Goal: Task Accomplishment & Management: Use online tool/utility

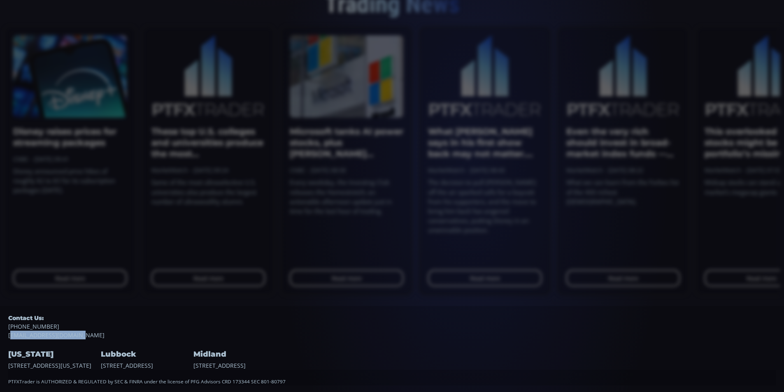
scroll to position [741, 0]
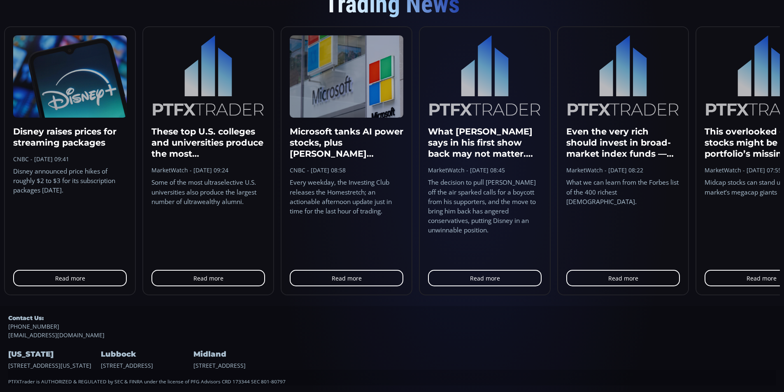
click at [482, 11] on div "Trading News" at bounding box center [392, 4] width 776 height 44
click at [444, 331] on link "[PHONE_NUMBER]" at bounding box center [392, 326] width 768 height 9
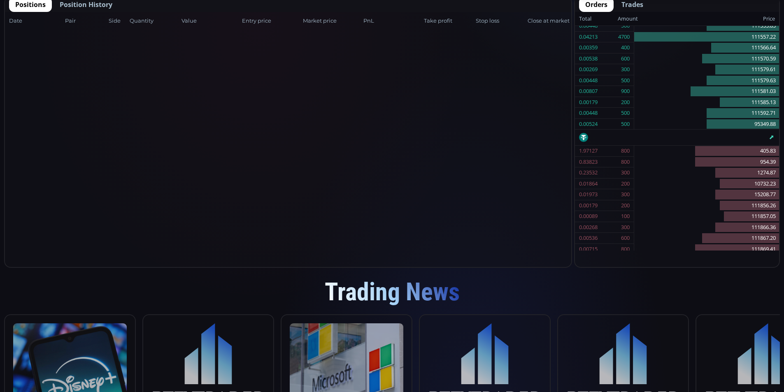
scroll to position [303, 0]
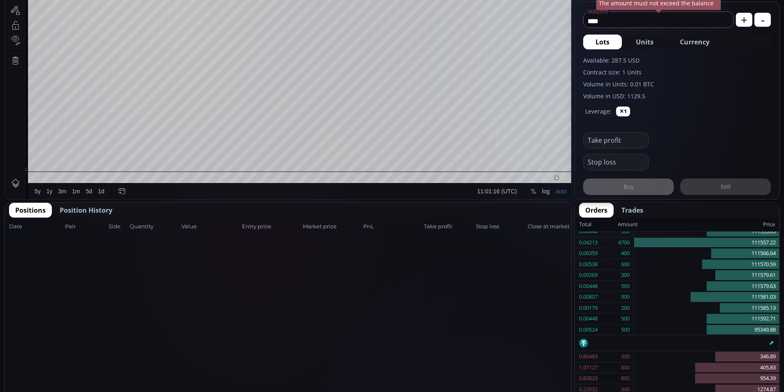
click at [532, 244] on div "Date Pair Side Value Quantity Entry price Market price PnL Take profit Stop los…" at bounding box center [288, 345] width 567 height 255
click at [515, 219] on div "Date Pair Side Value Quantity Entry price Market price PnL Take profit Stop los…" at bounding box center [288, 227] width 567 height 18
click at [525, 217] on div "Positions Position History" at bounding box center [288, 210] width 567 height 15
drag, startPoint x: 720, startPoint y: 133, endPoint x: 752, endPoint y: 112, distance: 38.4
click at [720, 132] on div "Take profit" at bounding box center [677, 138] width 188 height 22
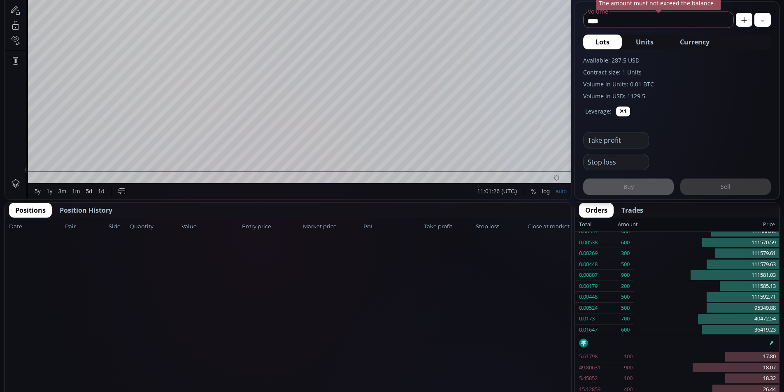
drag, startPoint x: 752, startPoint y: 112, endPoint x: 743, endPoint y: 106, distance: 11.2
click at [752, 110] on div "Leverage: ✕1" at bounding box center [677, 113] width 188 height 26
click at [723, 93] on label "Volume in USD: 1129.5" at bounding box center [677, 96] width 188 height 9
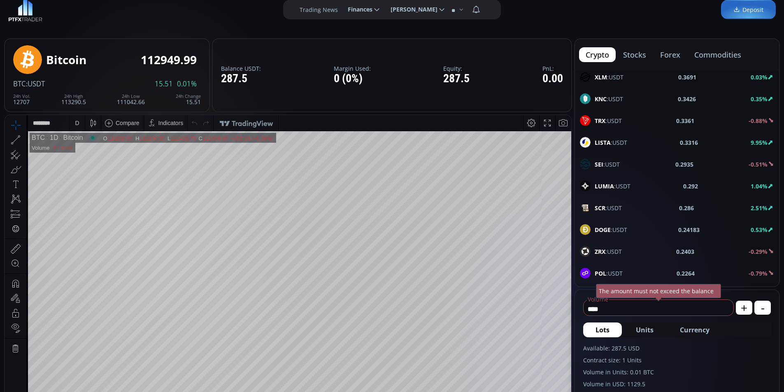
scroll to position [0, 0]
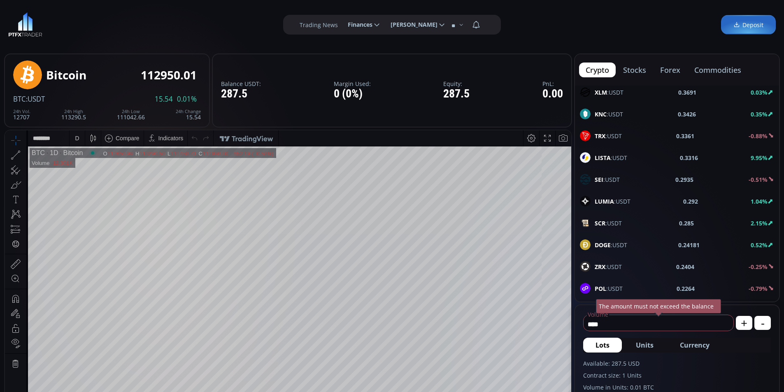
click at [65, 13] on div "**********" at bounding box center [392, 24] width 784 height 49
click at [146, 14] on div "**********" at bounding box center [392, 24] width 784 height 49
drag, startPoint x: 121, startPoint y: 15, endPoint x: 103, endPoint y: 9, distance: 19.8
click at [121, 14] on div "**********" at bounding box center [392, 24] width 784 height 49
